Goal: Download file/media: Obtain resource

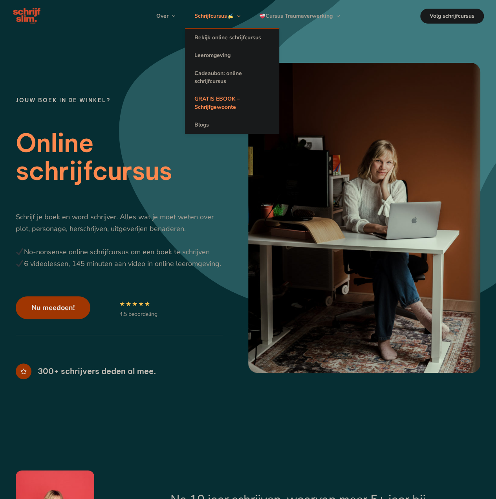
click at [223, 102] on link "GRATIS EBOOK – Schrijfgewoonte" at bounding box center [232, 103] width 94 height 26
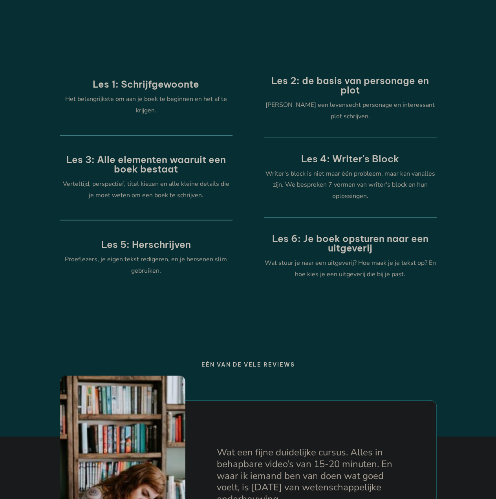
scroll to position [2867, 0]
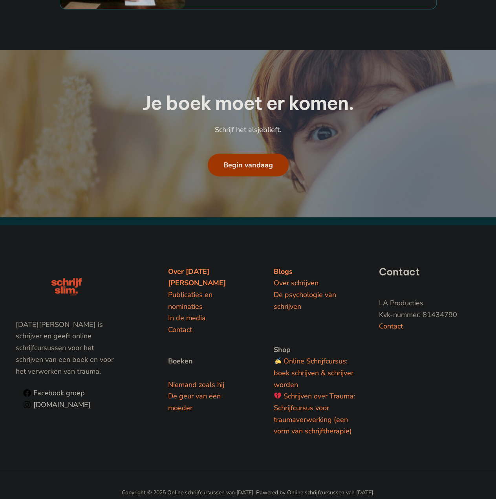
drag, startPoint x: 227, startPoint y: 499, endPoint x: 241, endPoint y: 459, distance: 42.3
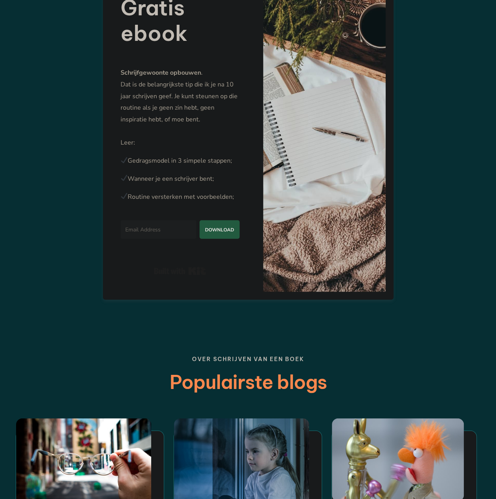
scroll to position [0, 0]
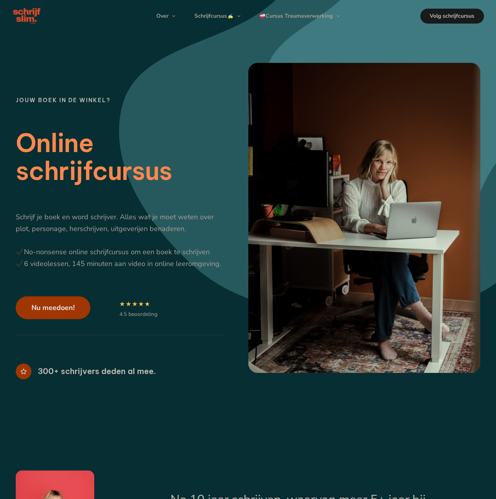
drag, startPoint x: 401, startPoint y: 397, endPoint x: 367, endPoint y: 24, distance: 374.6
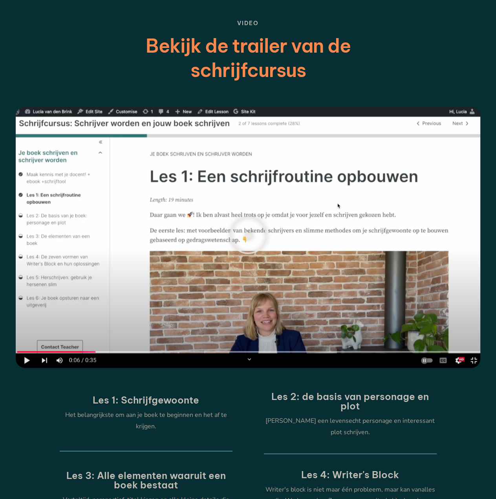
scroll to position [2867, 0]
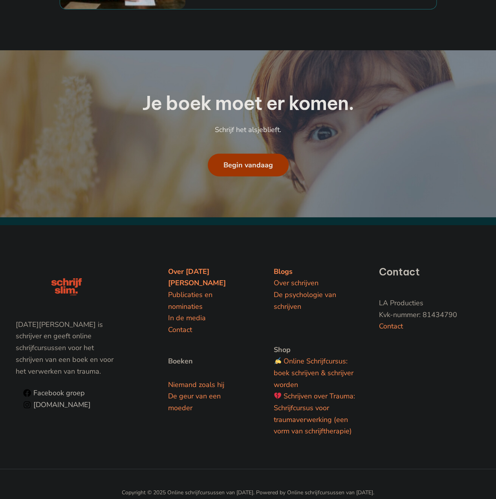
drag, startPoint x: 360, startPoint y: 80, endPoint x: 397, endPoint y: 431, distance: 352.8
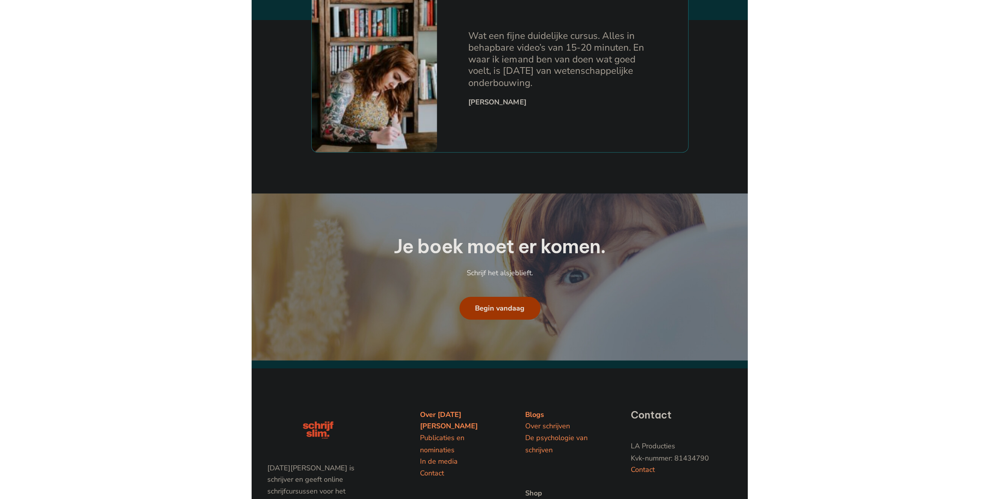
scroll to position [0, 0]
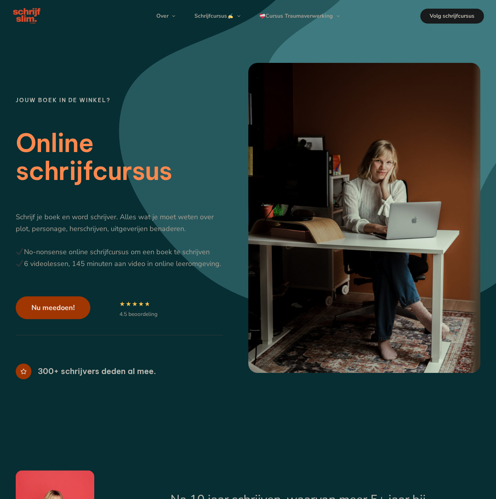
drag, startPoint x: 413, startPoint y: 390, endPoint x: 338, endPoint y: -46, distance: 442.6
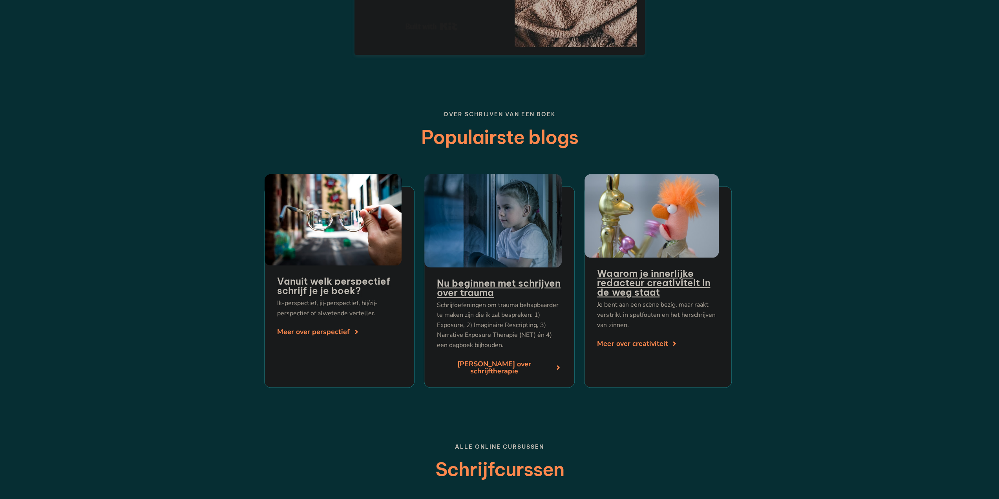
scroll to position [2891, 0]
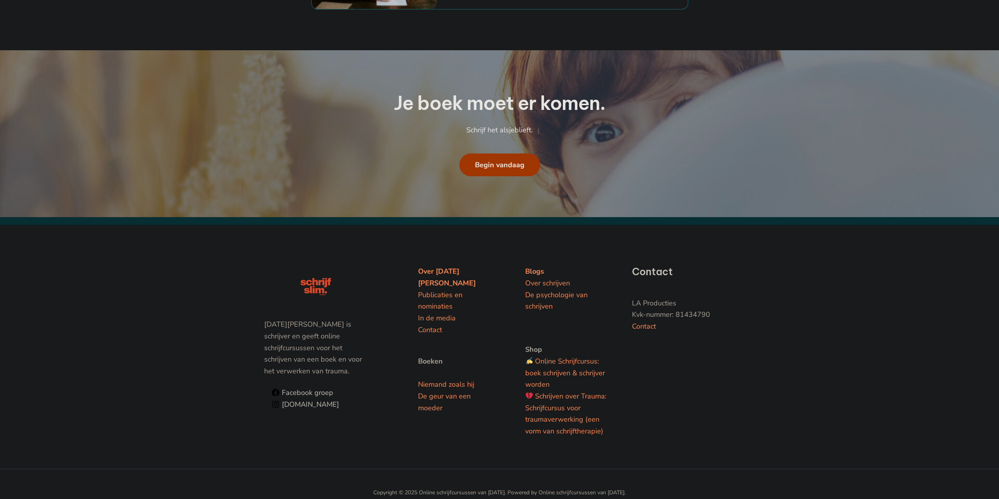
drag, startPoint x: 418, startPoint y: 187, endPoint x: 398, endPoint y: 482, distance: 295.5
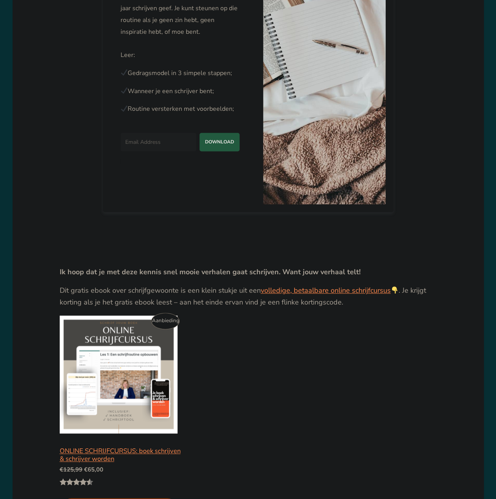
scroll to position [314, 0]
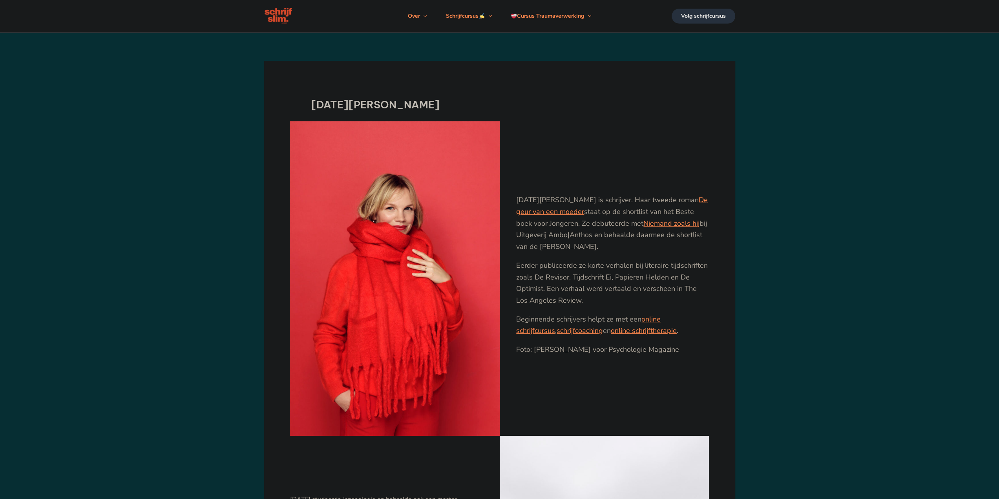
click at [267, 20] on img at bounding box center [278, 16] width 29 height 18
